Goal: Task Accomplishment & Management: Manage account settings

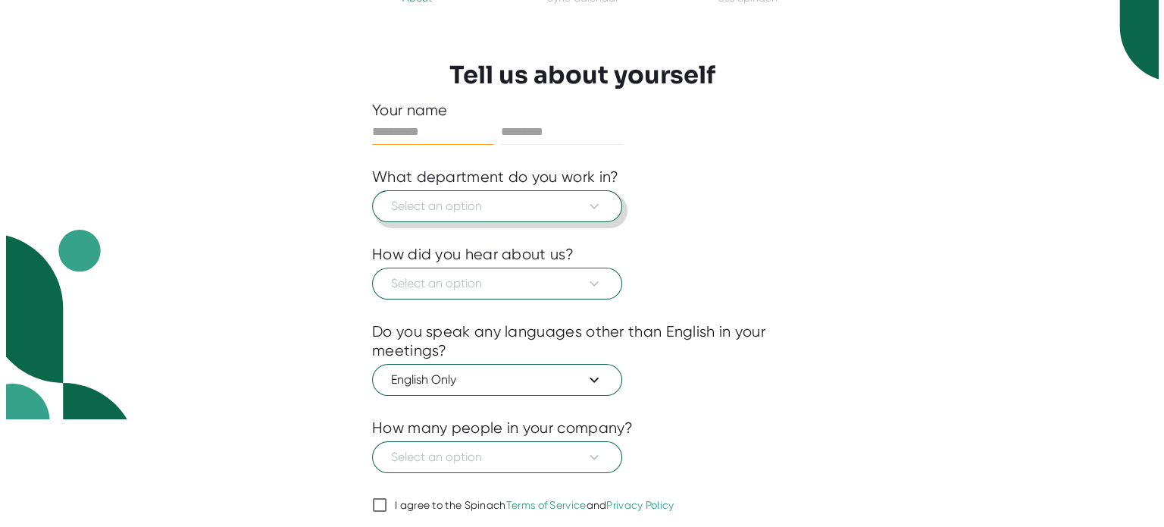
scroll to position [82, 0]
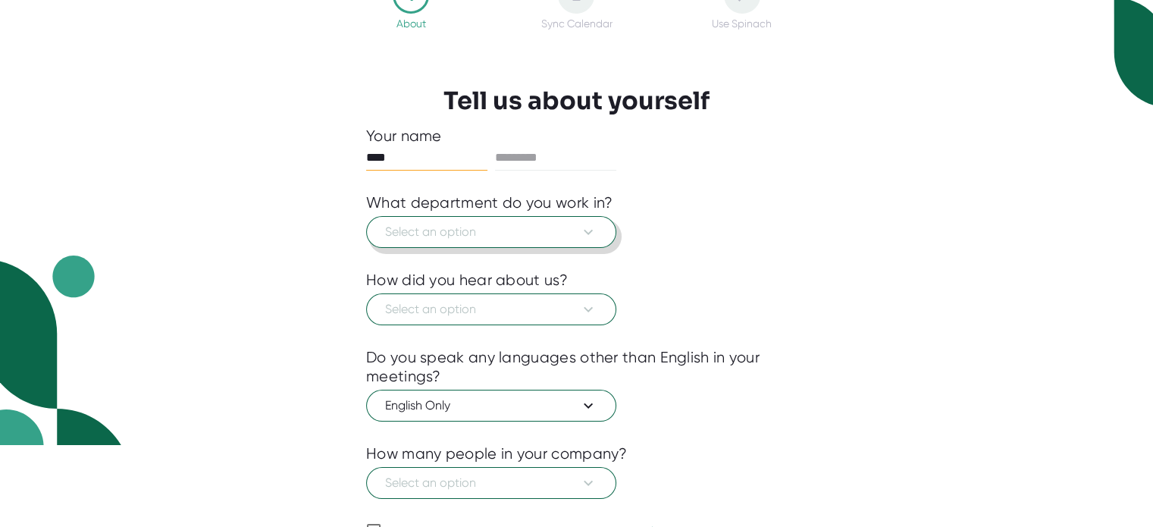
type input "****"
type input "*****"
click at [531, 233] on span "Select an option" at bounding box center [491, 232] width 212 height 18
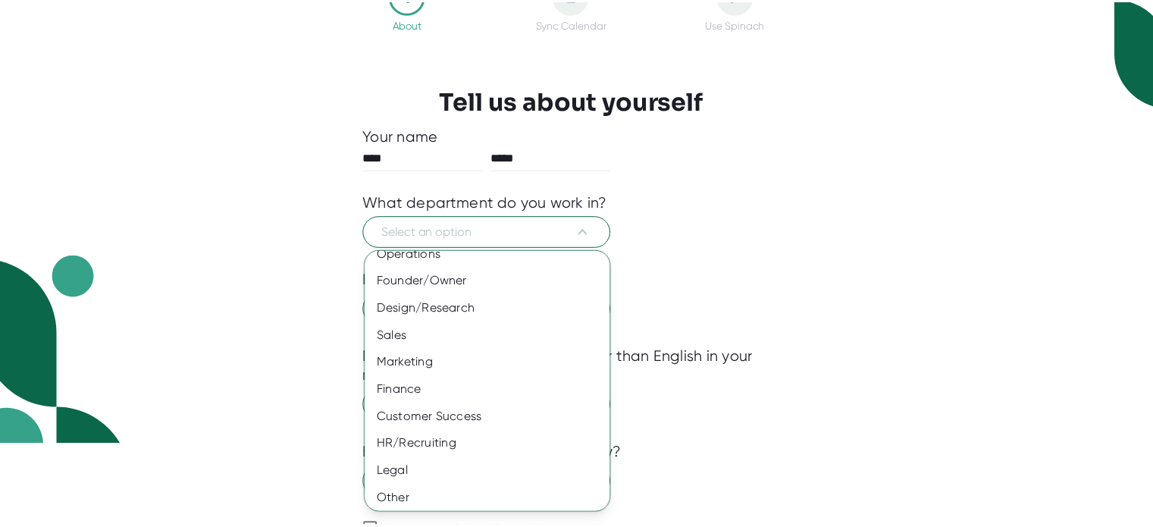
scroll to position [98, 0]
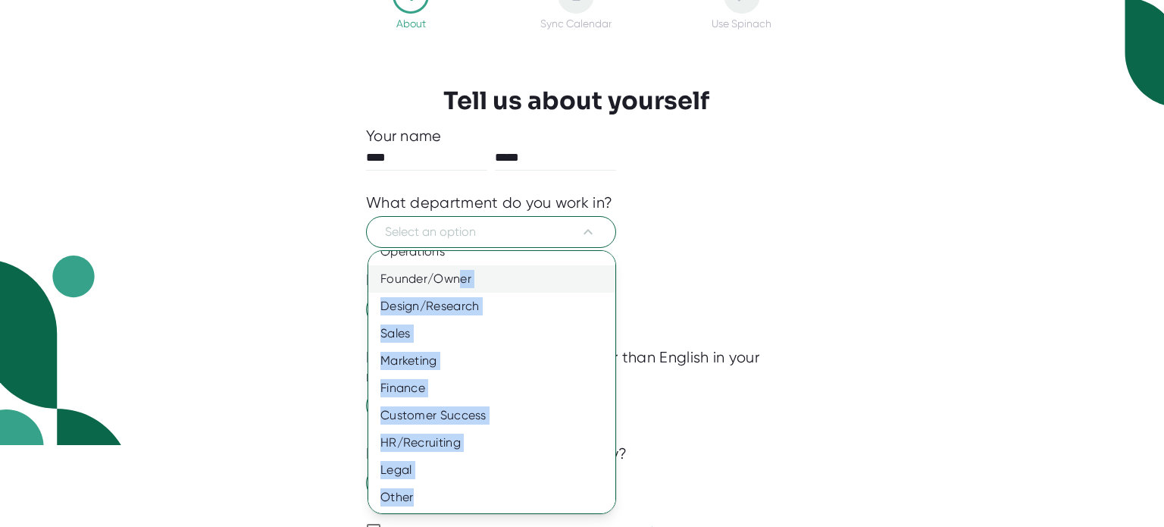
drag, startPoint x: 454, startPoint y: 491, endPoint x: 461, endPoint y: 290, distance: 201.7
click at [461, 290] on div "Product Engineering Information Technology (IT) Operations Founder/Owner Design…" at bounding box center [497, 333] width 258 height 355
click at [460, 288] on div "Founder/Owner" at bounding box center [497, 278] width 258 height 27
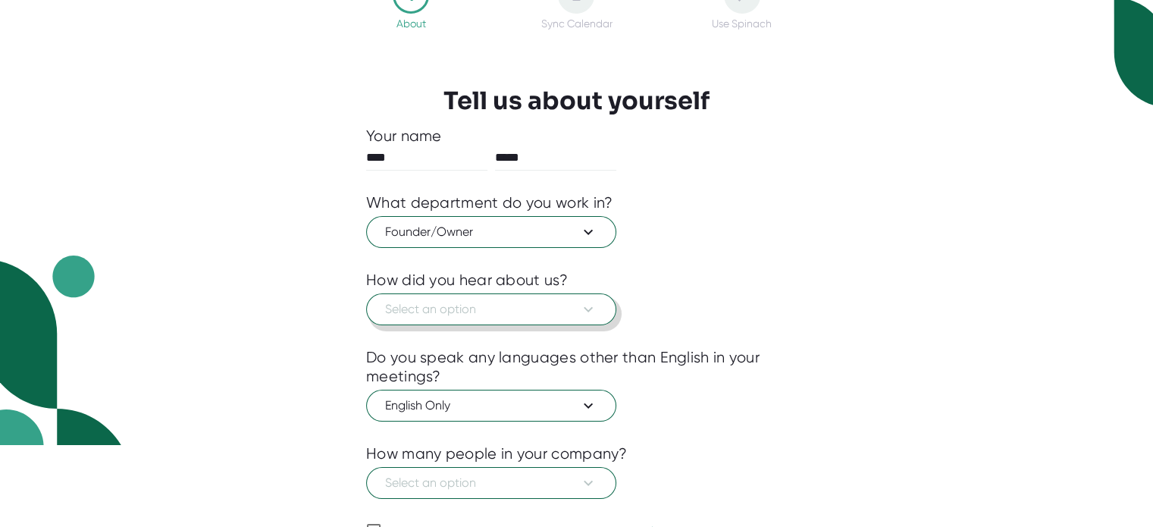
click at [452, 313] on span "Select an option" at bounding box center [491, 309] width 212 height 18
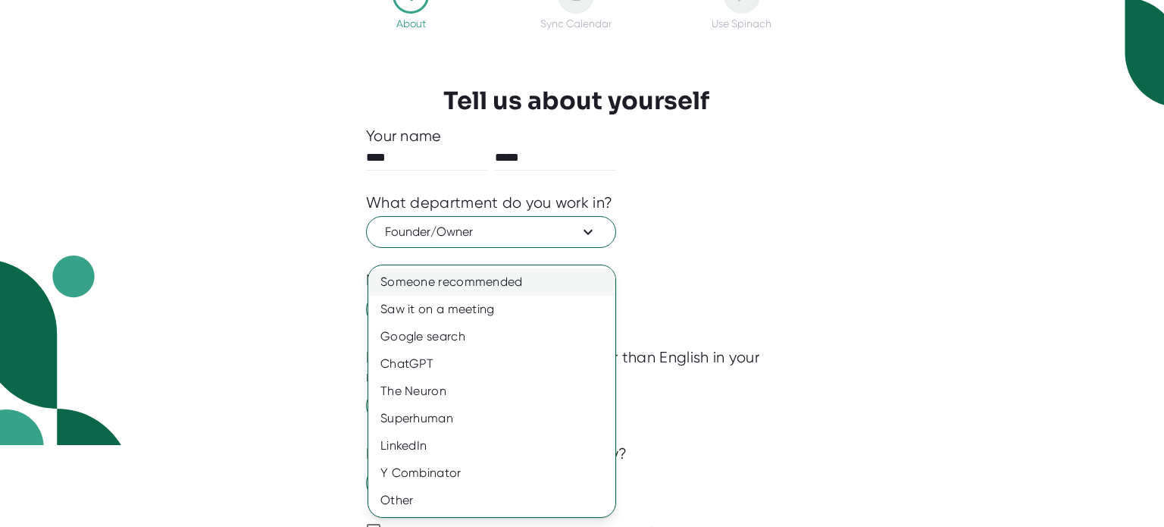
click at [450, 287] on div "Someone recommended" at bounding box center [491, 281] width 247 height 27
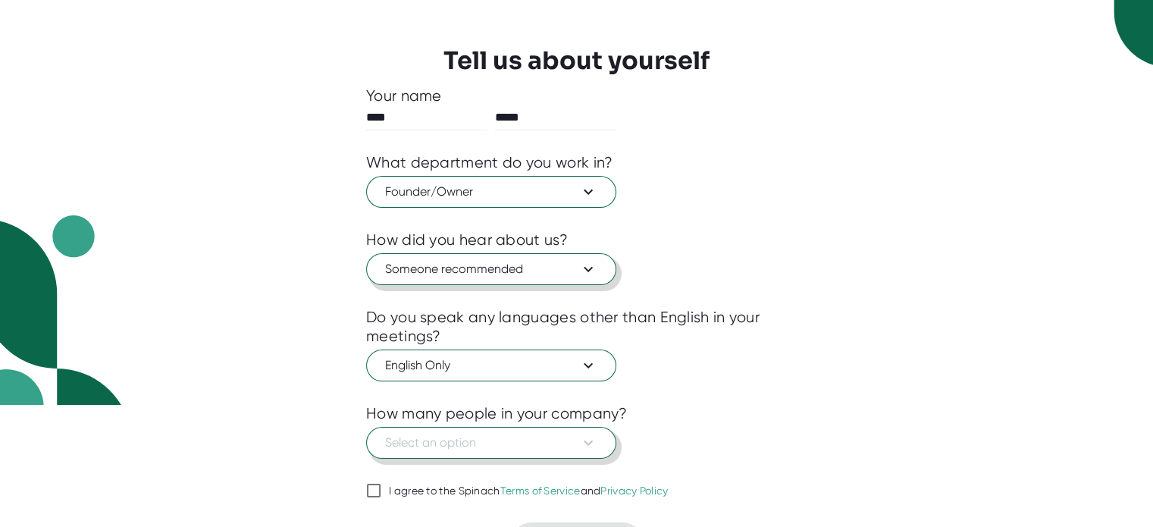
scroll to position [158, 0]
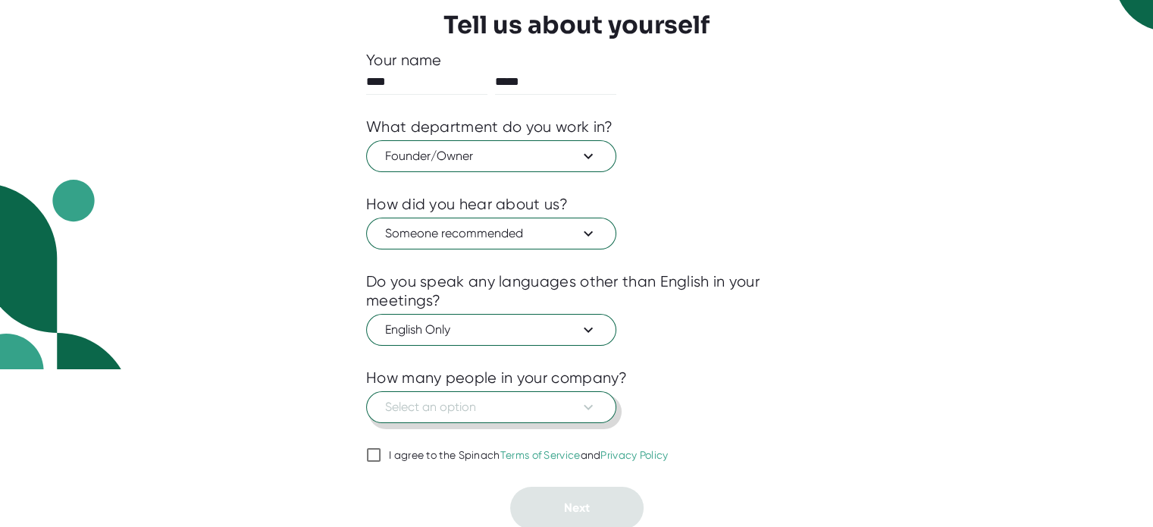
click at [463, 408] on span "Select an option" at bounding box center [491, 407] width 212 height 18
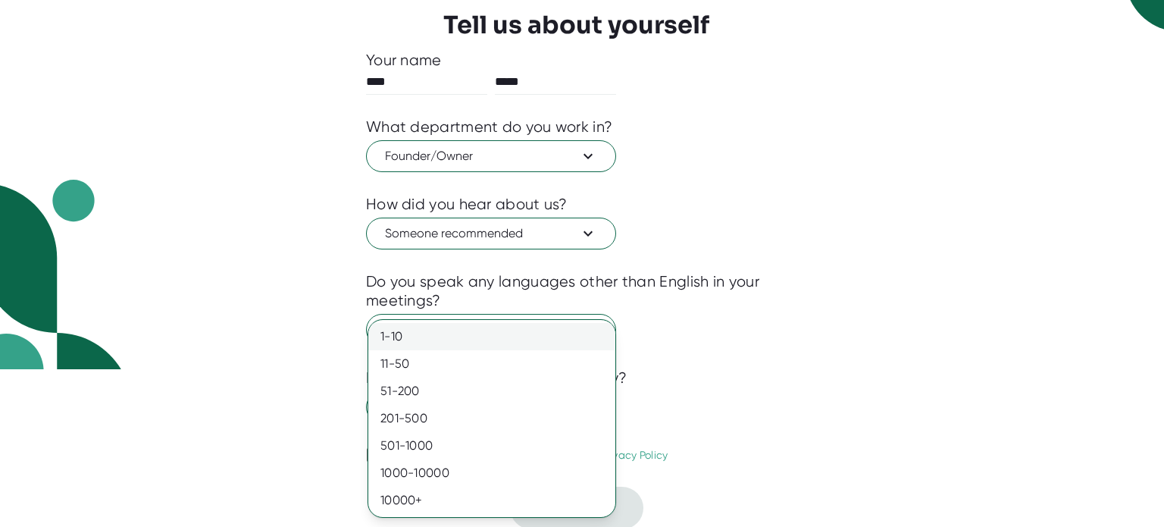
click at [438, 339] on div "1-10" at bounding box center [491, 336] width 247 height 27
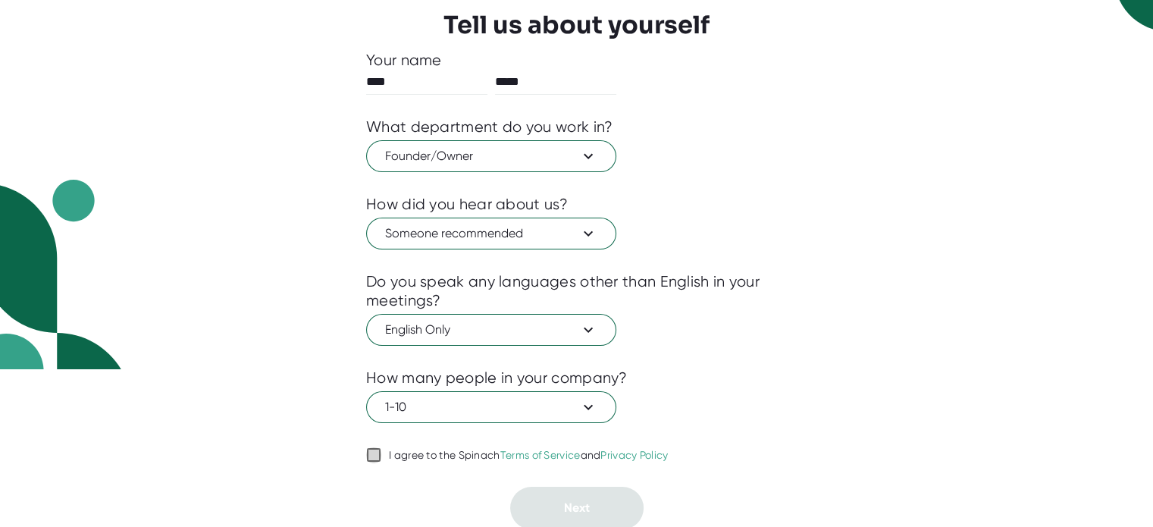
click at [379, 449] on input "I agree to the Spinach Terms of Service and Privacy Policy" at bounding box center [373, 455] width 15 height 18
checkbox input "true"
click at [559, 499] on button "Next" at bounding box center [576, 508] width 133 height 42
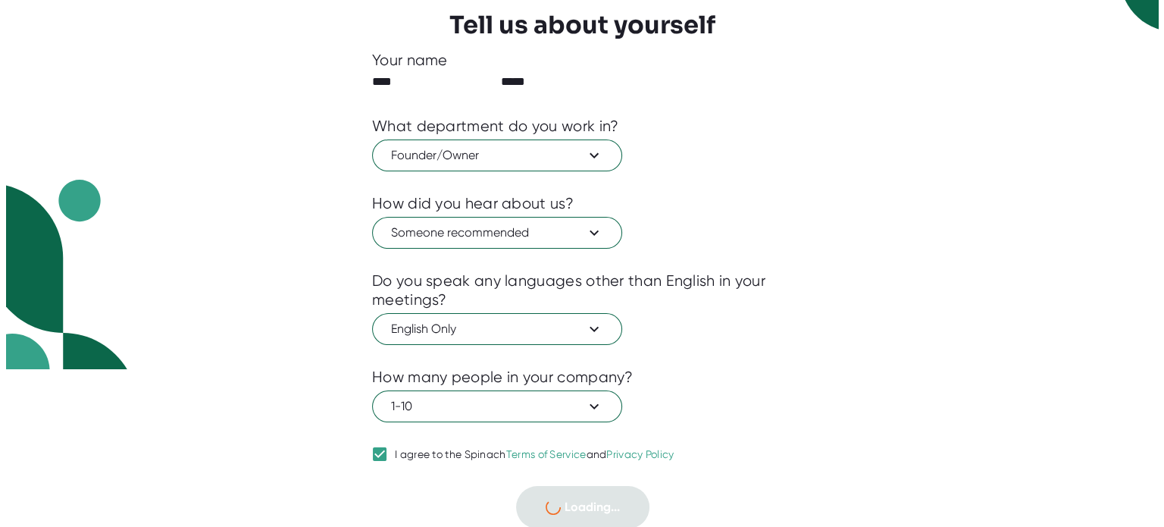
scroll to position [0, 0]
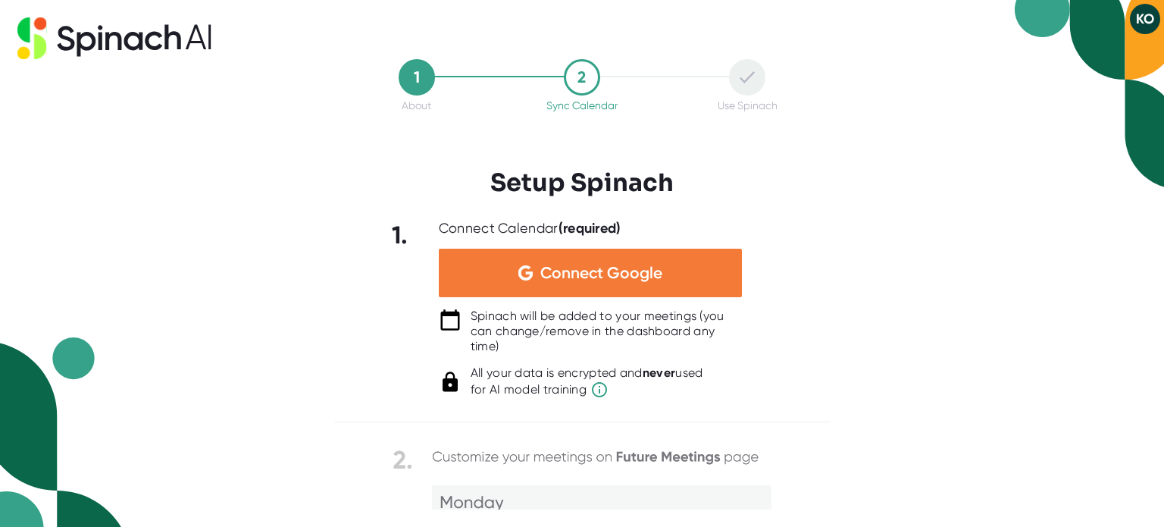
click at [577, 276] on span "Connect Google" at bounding box center [601, 272] width 122 height 15
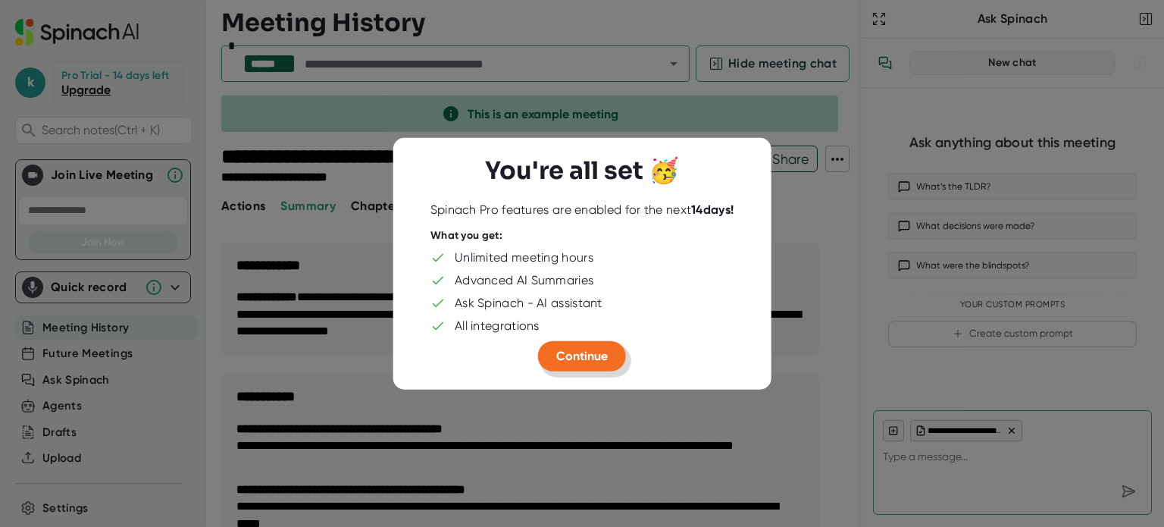
click at [571, 355] on span "Continue" at bounding box center [582, 355] width 52 height 14
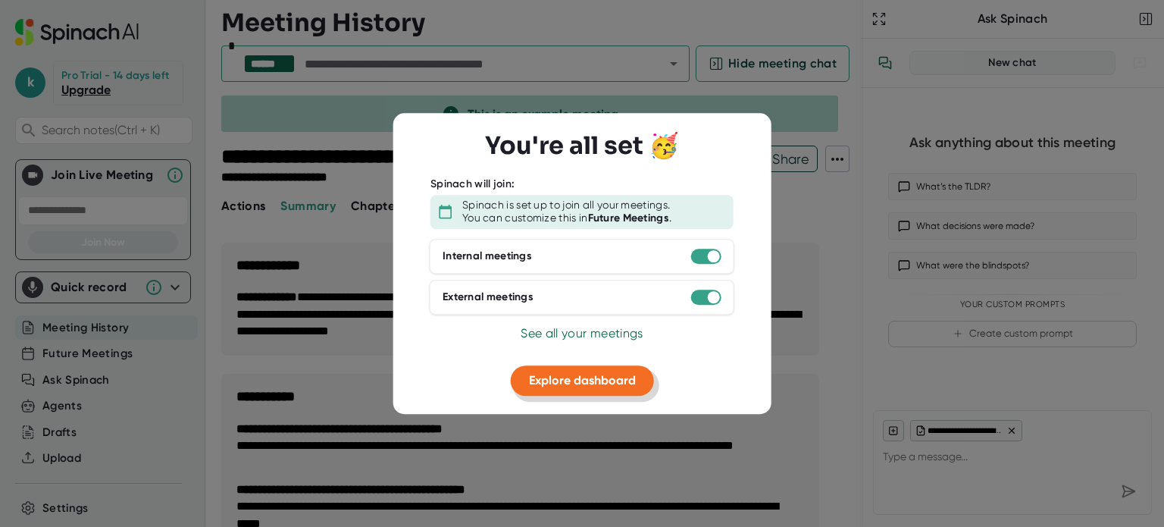
click at [588, 381] on span "Explore dashboard" at bounding box center [582, 380] width 107 height 14
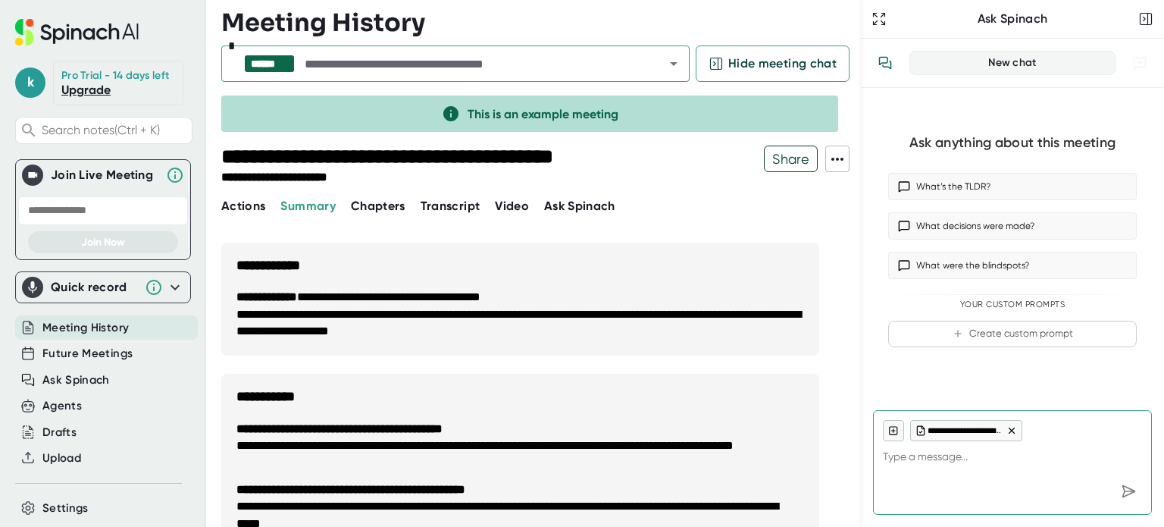
click at [86, 324] on span "Meeting History" at bounding box center [85, 327] width 86 height 17
type textarea "x"
click at [87, 355] on span "Future Meetings" at bounding box center [87, 353] width 90 height 17
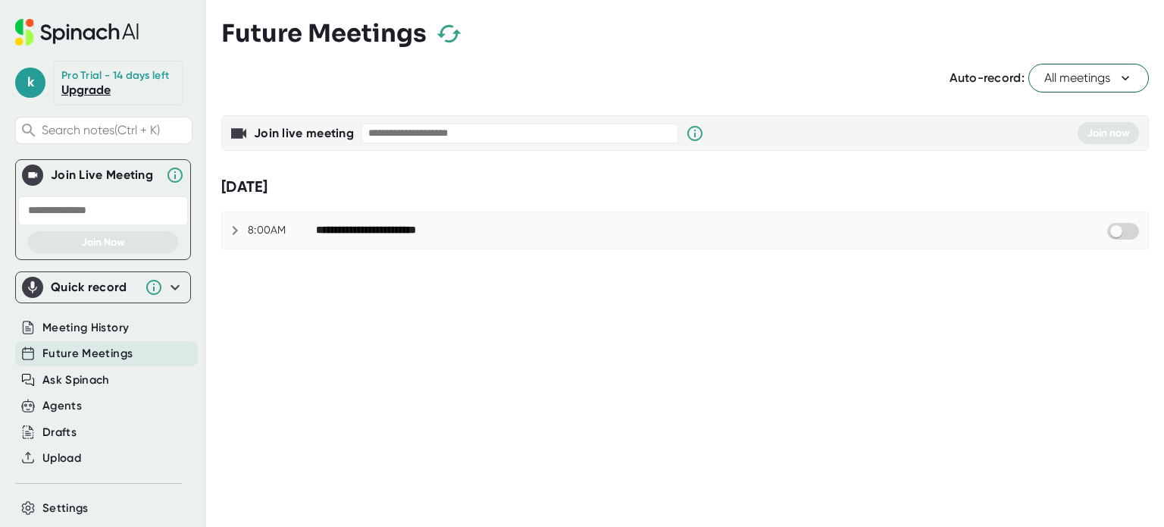
click at [234, 227] on icon at bounding box center [235, 230] width 5 height 9
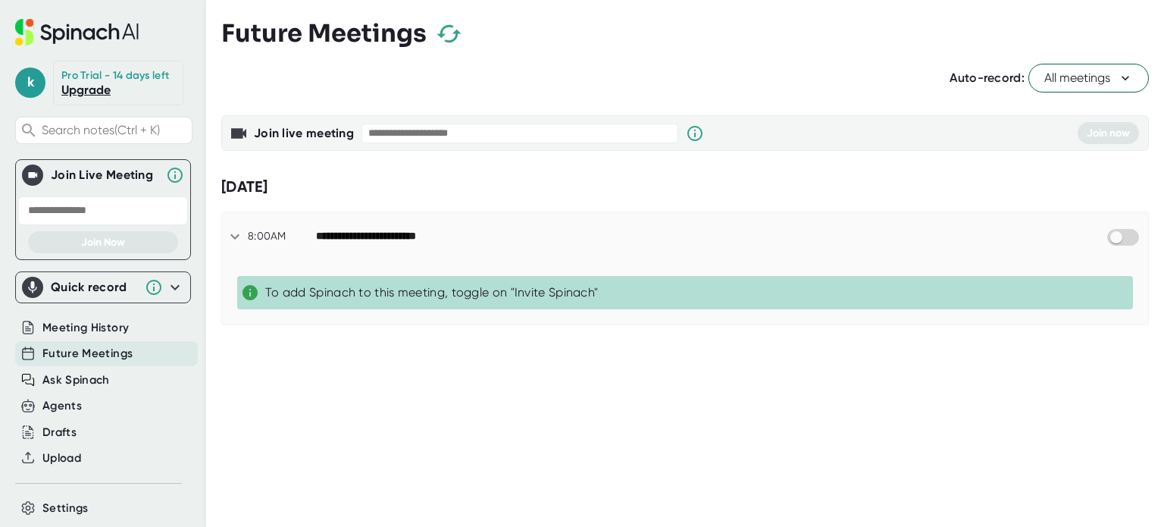
click at [515, 290] on div "To add Spinach to this meeting, toggle on "Invite Spinach"" at bounding box center [696, 292] width 862 height 15
click at [1131, 233] on input "checkbox" at bounding box center [1115, 237] width 43 height 14
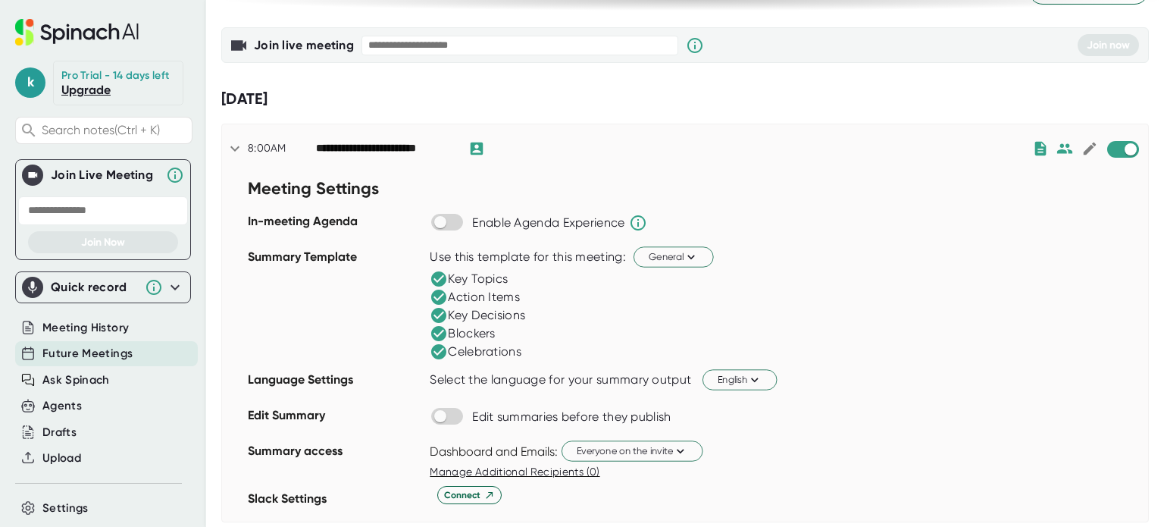
scroll to position [89, 0]
